Goal: Transaction & Acquisition: Book appointment/travel/reservation

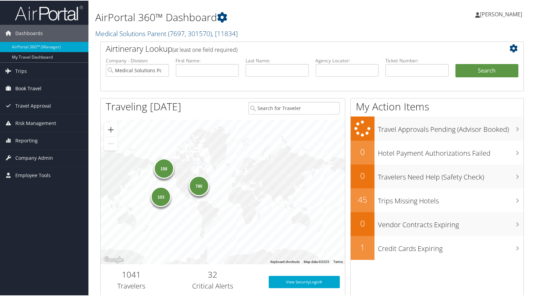
click at [21, 87] on span "Book Travel" at bounding box center [28, 87] width 26 height 17
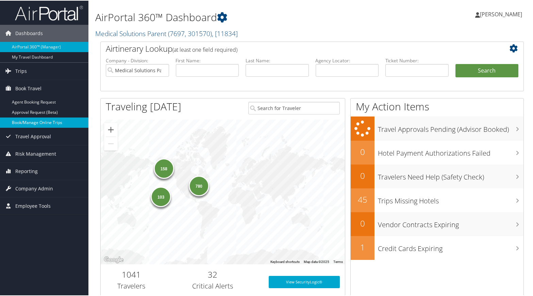
click at [30, 120] on link "Book/Manage Online Trips" at bounding box center [44, 122] width 88 height 10
